Goal: Information Seeking & Learning: Compare options

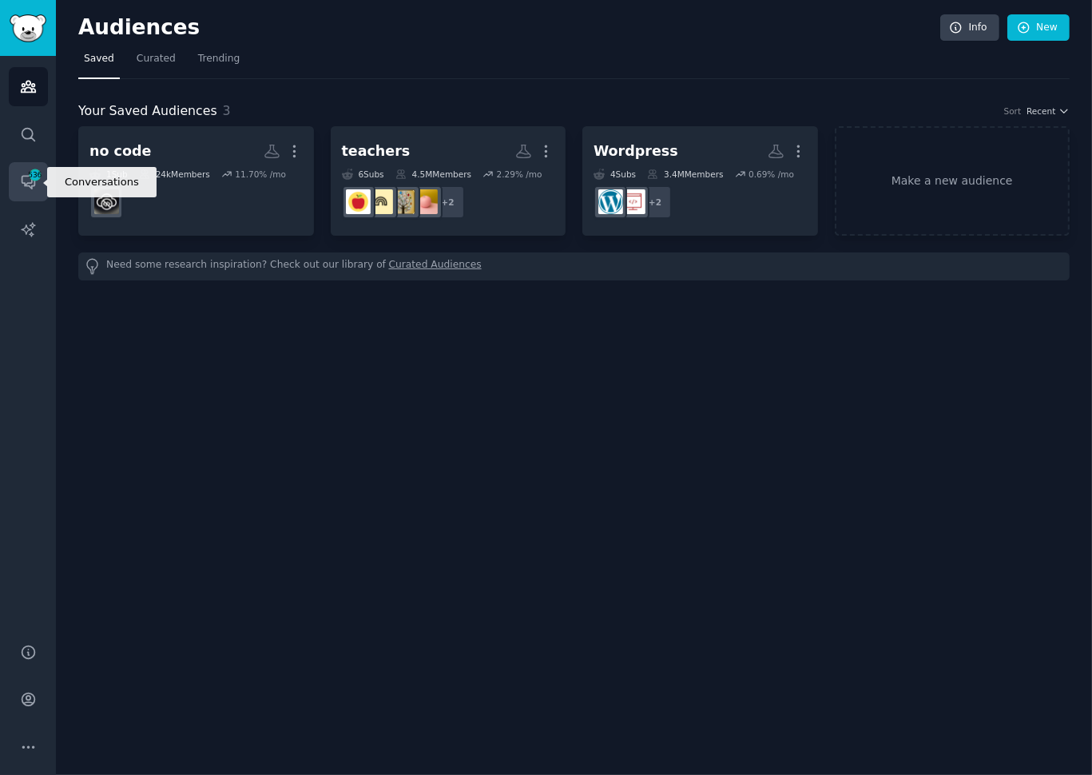
click at [40, 173] on span "536" at bounding box center [35, 174] width 14 height 11
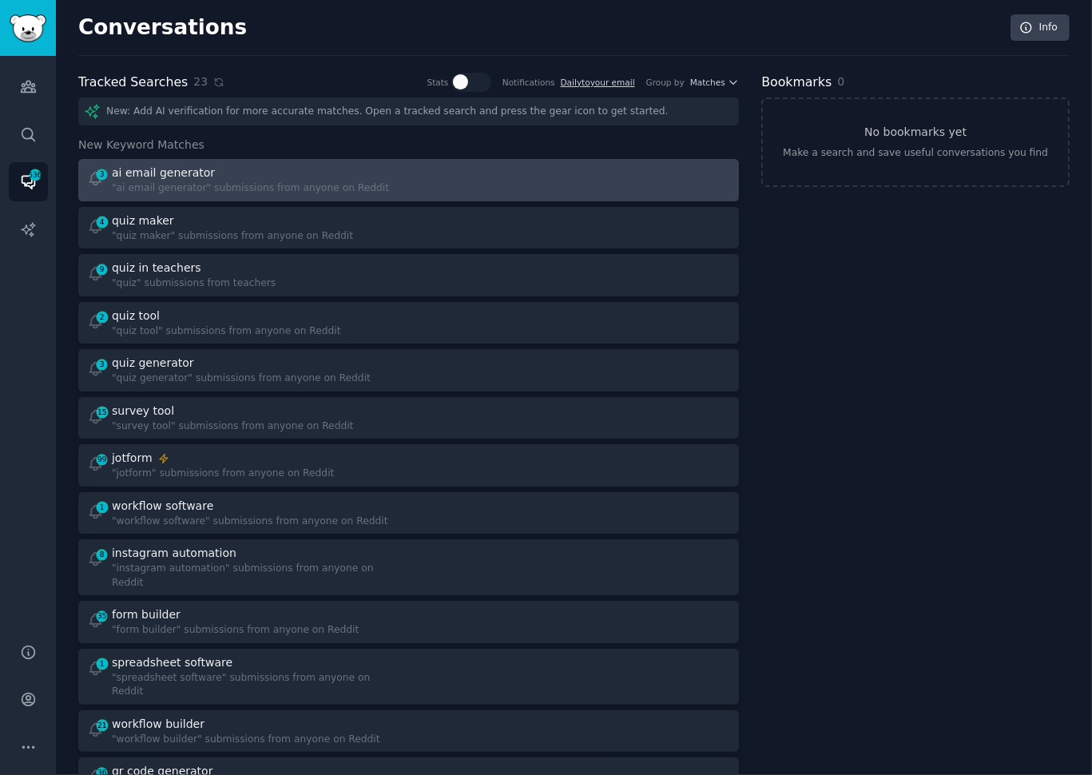
click at [264, 174] on div "ai email generator" at bounding box center [250, 173] width 277 height 17
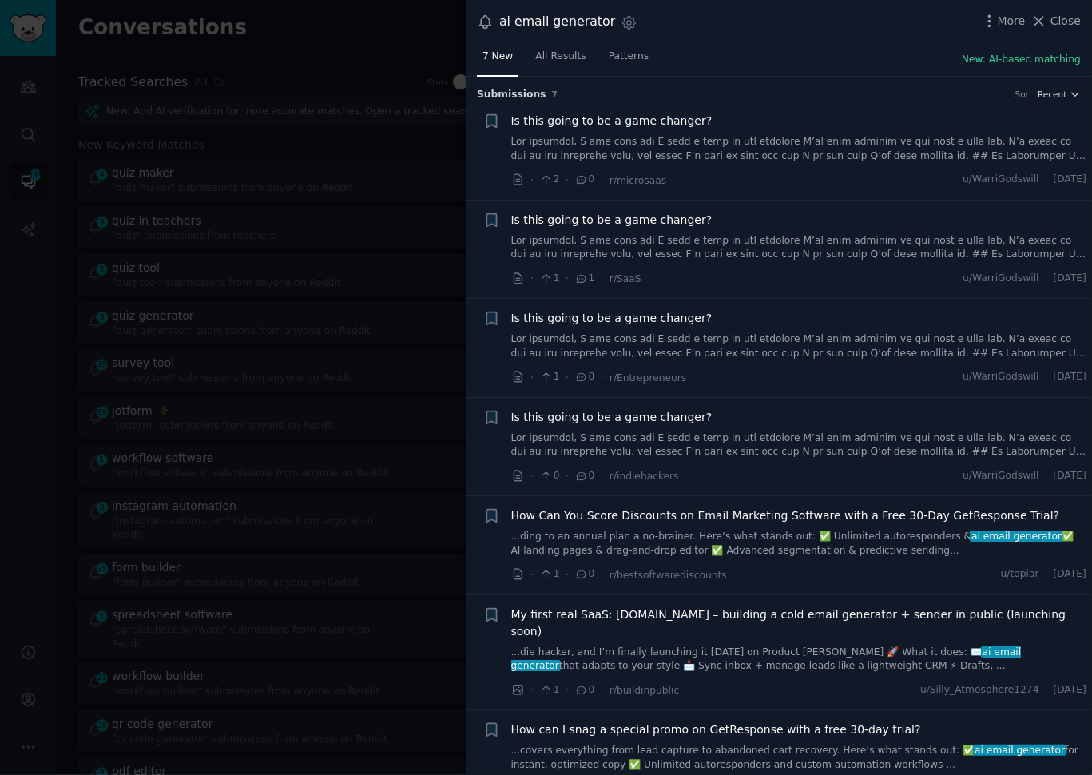
scroll to position [15, 0]
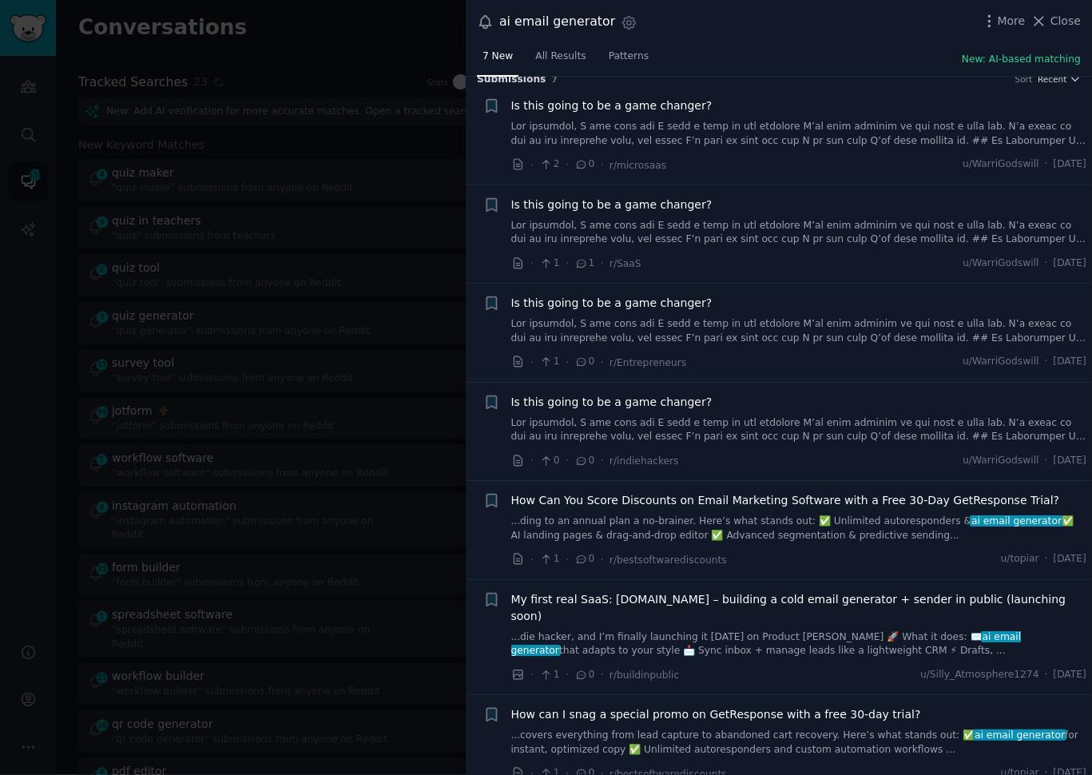
click at [704, 34] on div "ai email generator Settings More Close" at bounding box center [779, 22] width 626 height 44
click at [429, 47] on div at bounding box center [546, 387] width 1092 height 775
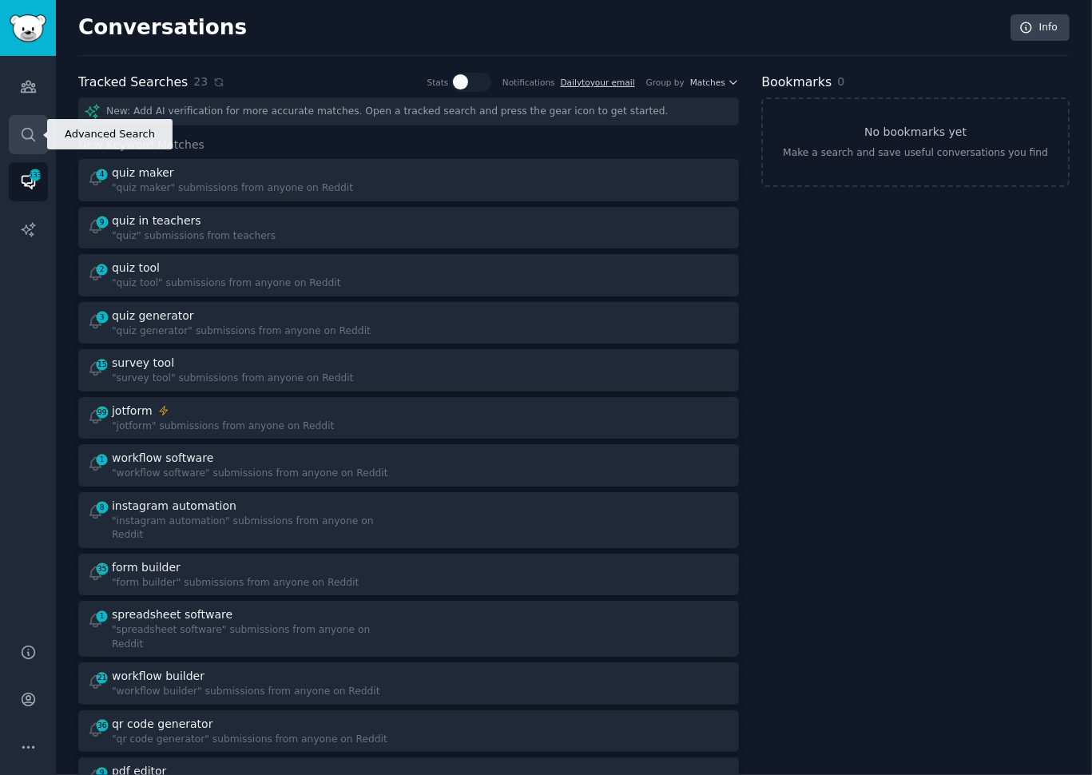
click at [25, 133] on icon "Sidebar" at bounding box center [28, 134] width 17 height 17
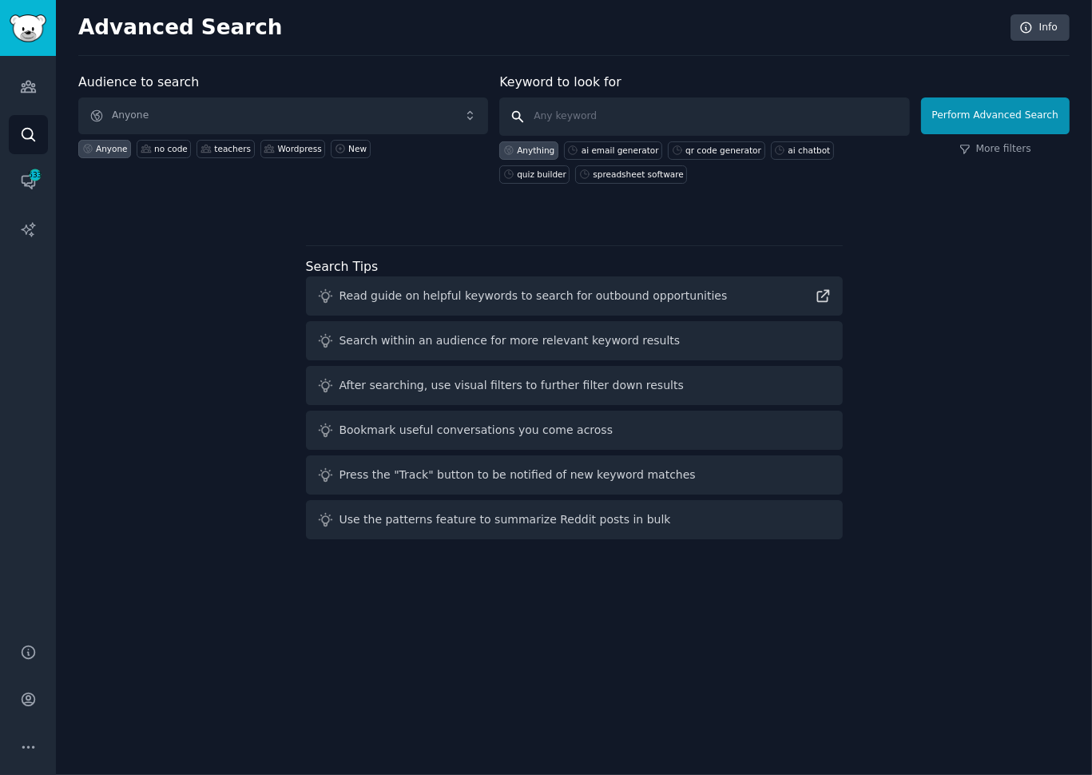
click at [573, 117] on input "text" at bounding box center [704, 116] width 410 height 38
type input "manychat alternative"
click button "Perform Advanced Search" at bounding box center [995, 115] width 149 height 37
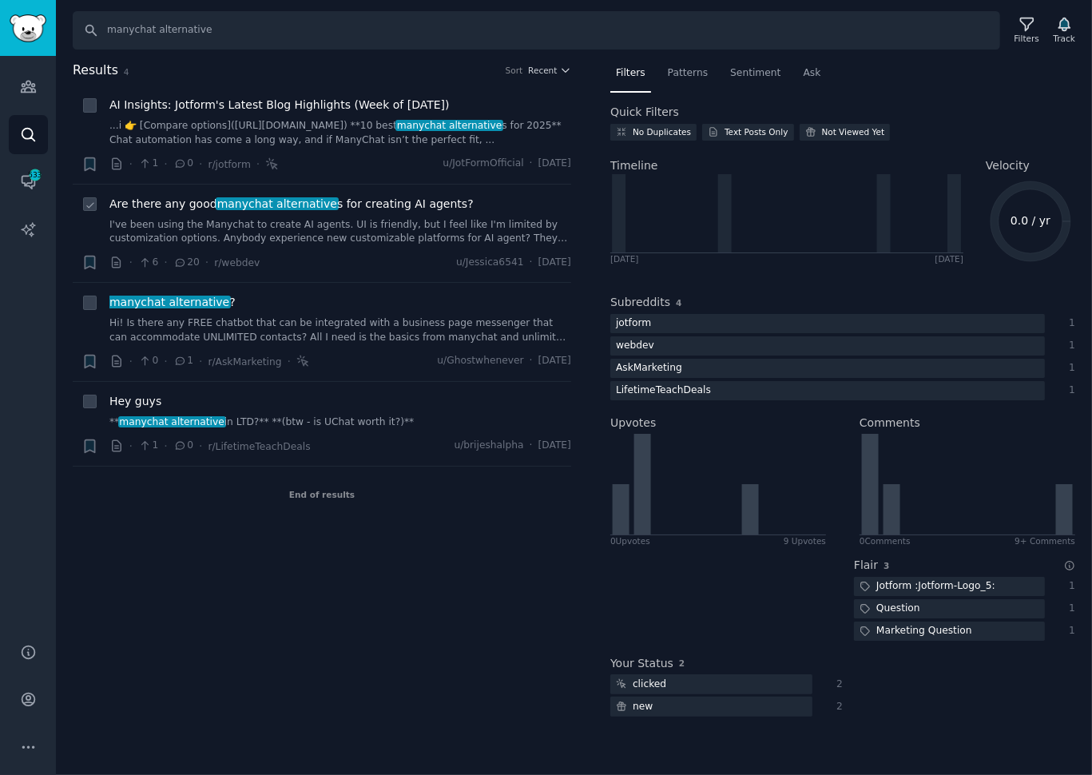
click at [362, 218] on link "I've been using the Manychat to create AI agents. UI is friendly, but I feel li…" at bounding box center [340, 232] width 462 height 28
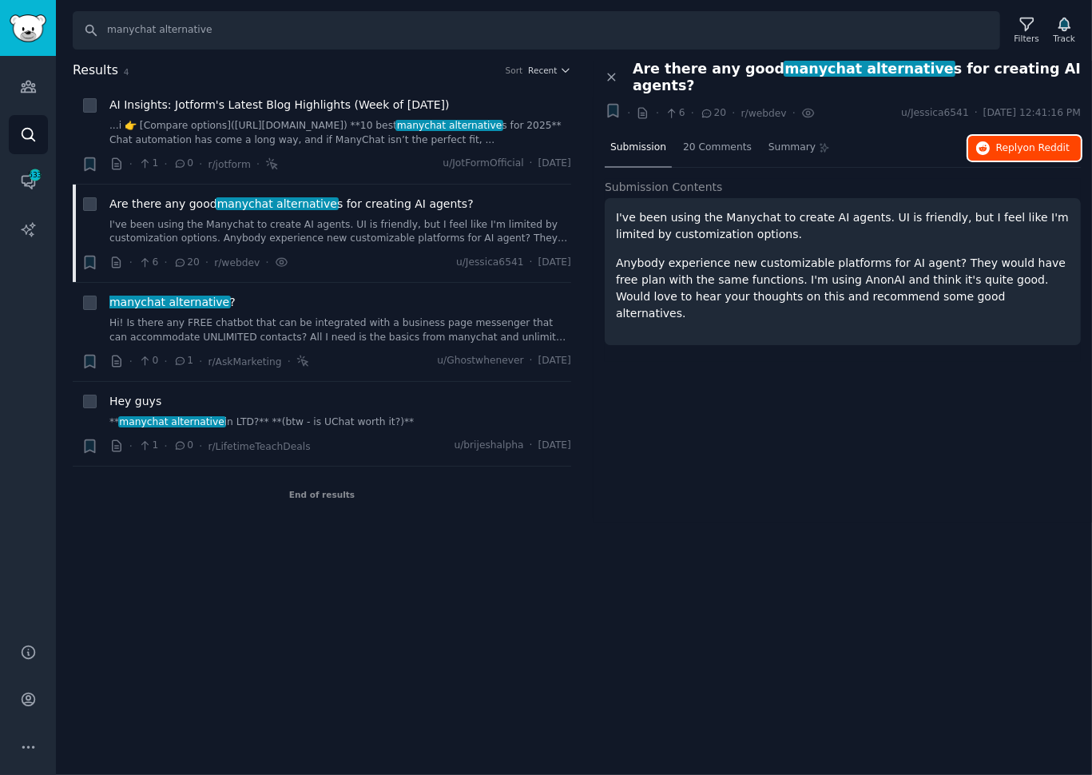
click at [996, 141] on span "Reply on Reddit" at bounding box center [1032, 148] width 73 height 14
click at [300, 116] on div "AI Insights: Jotform's Latest Blog Highlights (Week of [DATE]) ...i 👉 [Compare …" at bounding box center [340, 122] width 462 height 50
click at [311, 142] on link "...i 👉 [Compare options]([URL][DOMAIN_NAME]) **10 best manychat alternative s f…" at bounding box center [340, 133] width 462 height 28
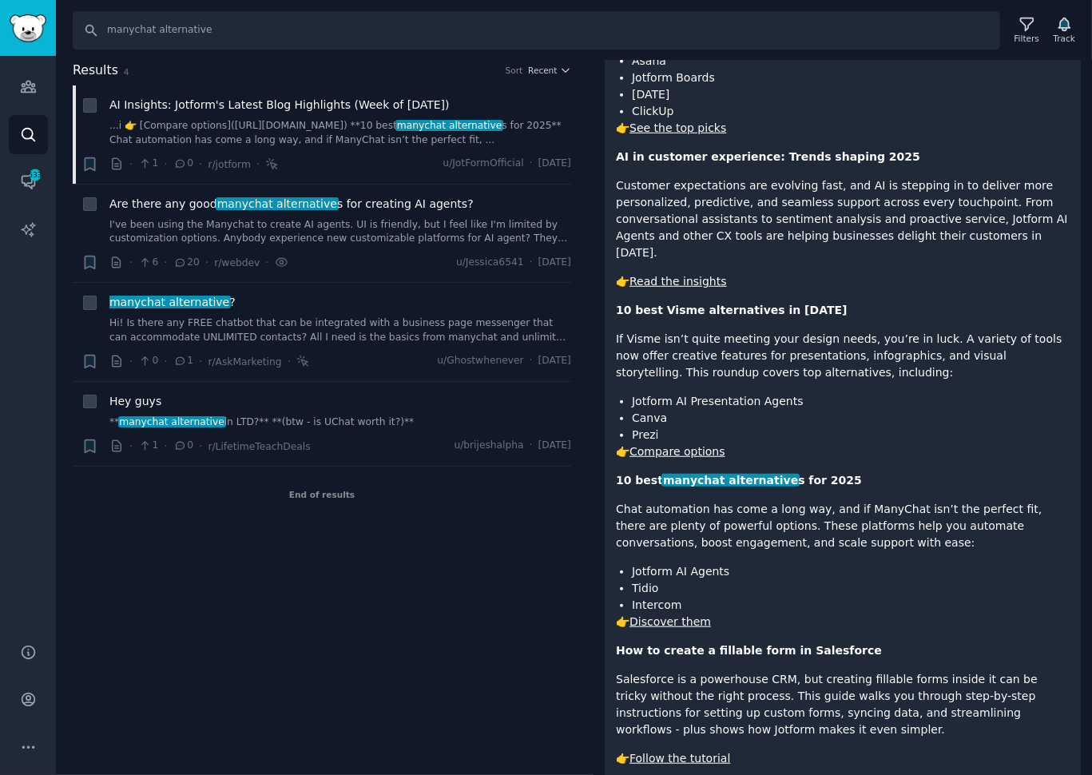
scroll to position [1054, 0]
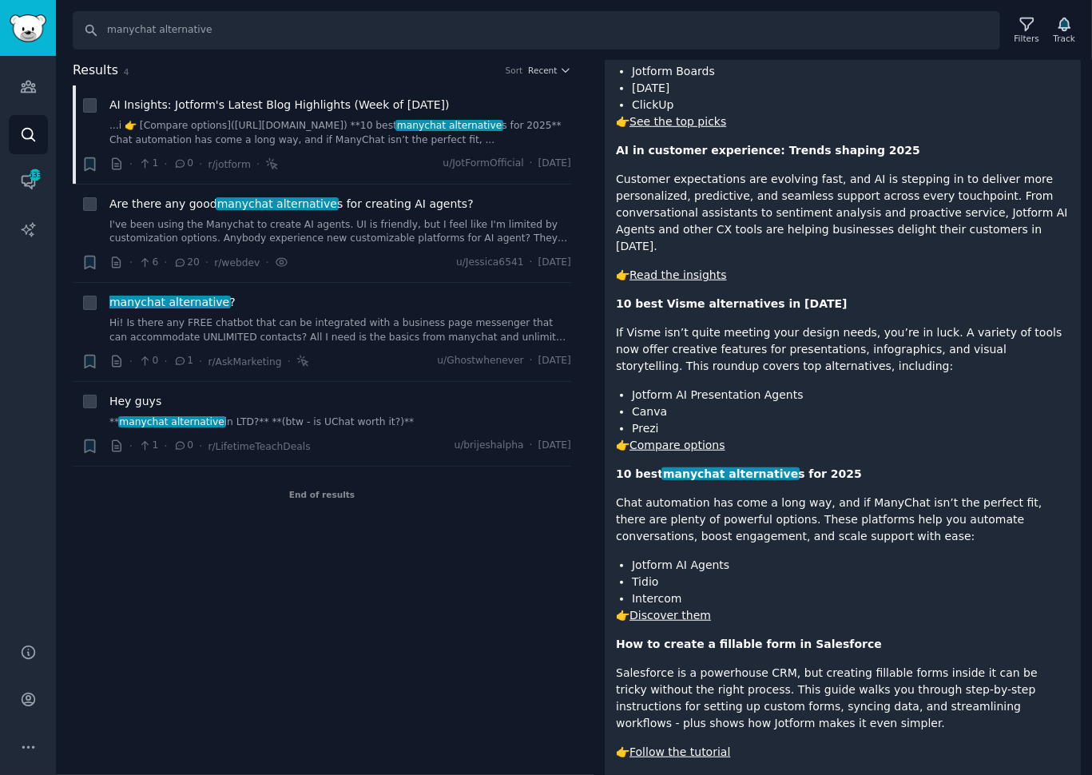
click at [649, 609] on link "Discover them" at bounding box center [669, 615] width 81 height 13
